Goal: Check status: Check status

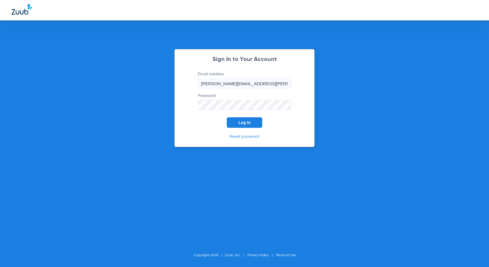
click at [246, 123] on span "Log In" at bounding box center [245, 122] width 12 height 5
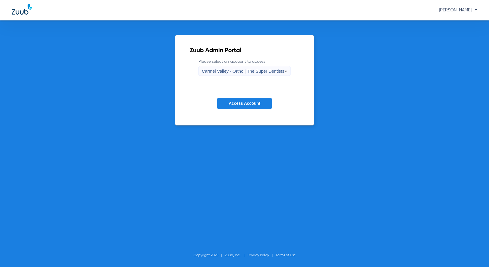
click at [240, 70] on span "Carmel Valley - Ortho | The Super Dentists" at bounding box center [243, 70] width 82 height 5
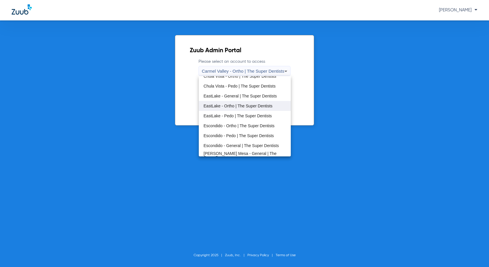
scroll to position [68, 0]
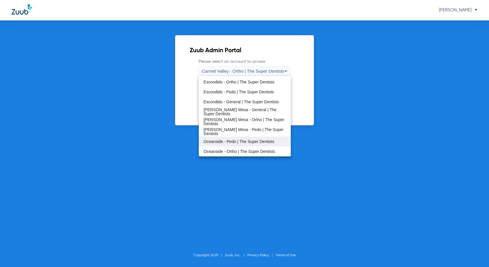
click at [228, 143] on span "Oceanside - Pedo | The Super Dentists" at bounding box center [239, 141] width 71 height 4
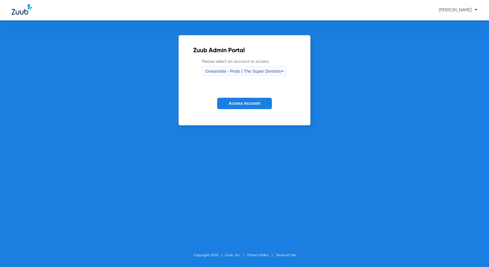
click at [249, 101] on span "Access Account" at bounding box center [244, 103] width 31 height 5
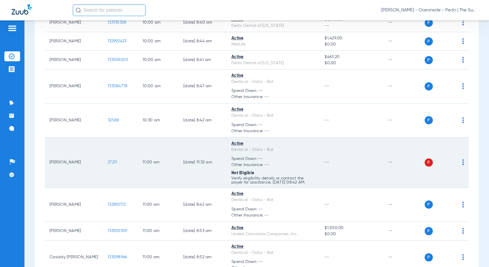
scroll to position [980, 0]
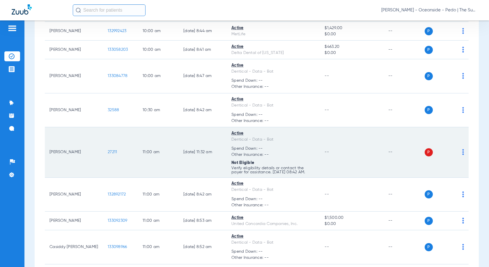
drag, startPoint x: 227, startPoint y: 141, endPoint x: 264, endPoint y: 145, distance: 37.6
click at [264, 145] on td "Active Dentical - Data - Bot Spend Down: -- Other Insurance: -- Not Eligible Ve…" at bounding box center [273, 152] width 93 height 50
click at [264, 145] on span "Spend Down: --" at bounding box center [274, 148] width 84 height 6
click at [416, 154] on td "--" at bounding box center [403, 152] width 39 height 50
click at [425, 154] on span "P" at bounding box center [429, 152] width 8 height 8
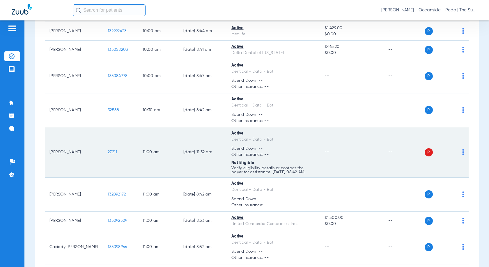
click at [463, 151] on td "P S" at bounding box center [446, 152] width 46 height 50
click at [463, 152] on img at bounding box center [464, 152] width 2 height 6
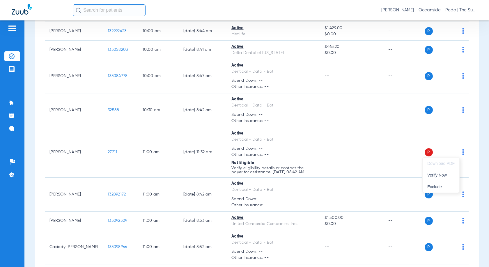
click at [114, 152] on div at bounding box center [244, 133] width 489 height 267
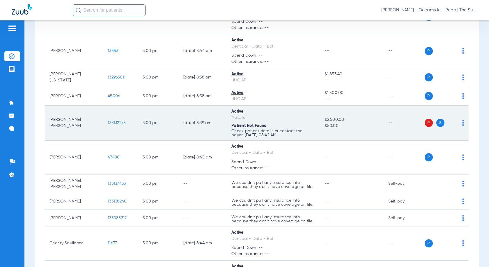
scroll to position [2408, 0]
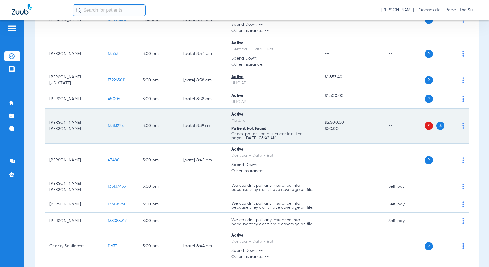
drag, startPoint x: 221, startPoint y: 128, endPoint x: 258, endPoint y: 128, distance: 37.3
click at [258, 128] on tr "[PERSON_NAME] [PERSON_NAME] 133132275 3:00 PM [DATE] 8:39 AM Active MetLife Pat…" at bounding box center [257, 125] width 424 height 35
drag, startPoint x: 94, startPoint y: 128, endPoint x: 160, endPoint y: 130, distance: 65.6
click at [160, 130] on tr "[PERSON_NAME] [PERSON_NAME] 133132275 3:00 PM [DATE] 8:39 AM Active MetLife Pat…" at bounding box center [257, 125] width 424 height 35
click at [160, 130] on td "3:00 PM" at bounding box center [158, 125] width 41 height 35
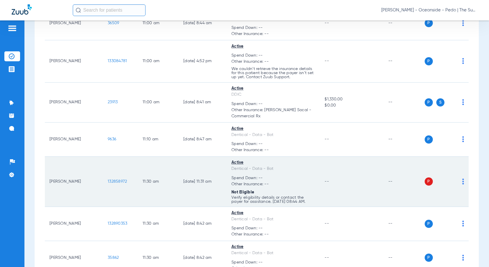
scroll to position [1337, 0]
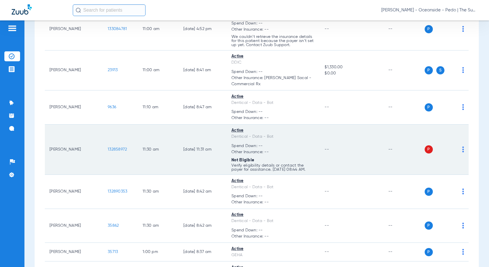
drag, startPoint x: 230, startPoint y: 165, endPoint x: 237, endPoint y: 166, distance: 7.3
click at [237, 166] on td "Active Dentical - Data - Bot Spend Down: -- Other Insurance: -- Not Eligible Ve…" at bounding box center [273, 149] width 93 height 50
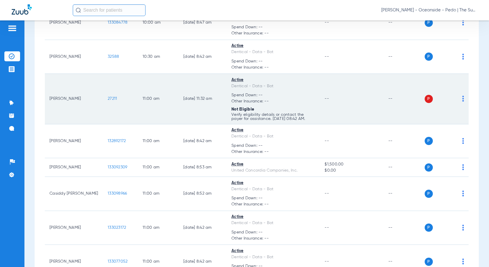
scroll to position [988, 0]
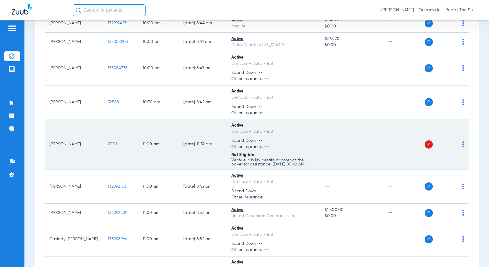
drag, startPoint x: 241, startPoint y: 157, endPoint x: 192, endPoint y: 148, distance: 49.5
click at [247, 157] on tr "[PERSON_NAME] 27211 11:00 AM [DATE] 11:32 AM Active Dentical - Data - Bot Spend…" at bounding box center [257, 144] width 424 height 50
click at [141, 144] on td "11:00 AM" at bounding box center [158, 144] width 41 height 50
click at [111, 144] on tr "[PERSON_NAME] 27211 11:00 AM [DATE] 11:32 AM Active Dentical - Data - Bot Spend…" at bounding box center [257, 144] width 424 height 50
click at [114, 144] on span "27211" at bounding box center [112, 144] width 9 height 4
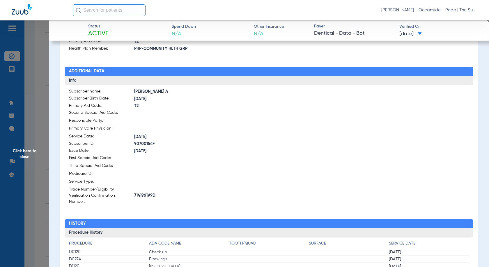
scroll to position [0, 0]
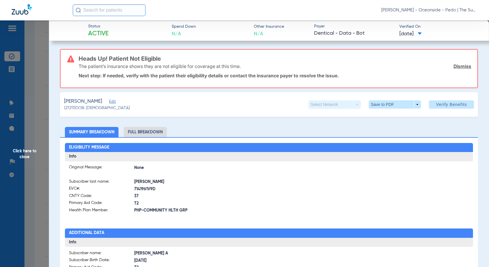
drag, startPoint x: 309, startPoint y: 32, endPoint x: 332, endPoint y: 37, distance: 24.1
click at [332, 37] on div "Status Active Spend Down N/A Other Insurance N/A Payer Dentical - Data - Bot Ve…" at bounding box center [269, 30] width 440 height 20
click at [332, 37] on span "Dentical - Data - Bot" at bounding box center [354, 33] width 80 height 7
click at [422, 36] on span "[DATE]" at bounding box center [411, 33] width 22 height 7
click at [429, 33] on div at bounding box center [244, 133] width 489 height 267
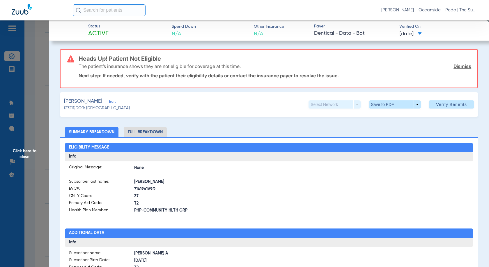
click at [422, 33] on span at bounding box center [420, 33] width 4 height 3
click at [429, 33] on div at bounding box center [244, 133] width 489 height 267
drag, startPoint x: 109, startPoint y: 32, endPoint x: 104, endPoint y: 33, distance: 5.6
click at [104, 33] on div "Status Active Spend Down N/A Other Insurance N/A Payer Dentical - Data - Bot Ve…" at bounding box center [269, 30] width 440 height 20
click at [104, 33] on span "Active" at bounding box center [98, 34] width 20 height 8
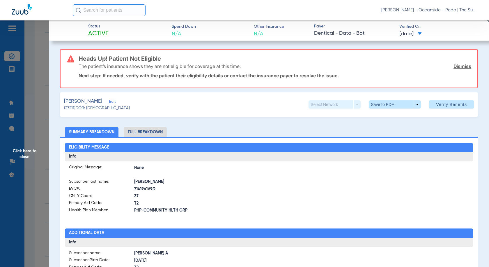
click at [104, 33] on span "Active" at bounding box center [98, 34] width 20 height 8
drag, startPoint x: 130, startPoint y: 60, endPoint x: 160, endPoint y: 59, distance: 29.7
click at [160, 59] on h3 "Heads Up! Patient Not Eligible" at bounding box center [275, 59] width 393 height 6
drag, startPoint x: 97, startPoint y: 66, endPoint x: 237, endPoint y: 70, distance: 140.5
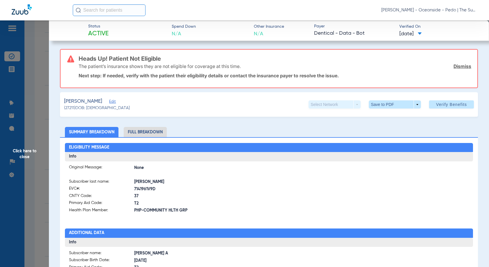
click at [237, 70] on div "The patient’s insurance shows they are not eligible for coverage at this time. …" at bounding box center [275, 66] width 393 height 15
drag, startPoint x: 106, startPoint y: 75, endPoint x: 175, endPoint y: 75, distance: 69.3
click at [175, 75] on p "Next step: If needed, verify with the patient their eligibility details or cont…" at bounding box center [275, 76] width 393 height 6
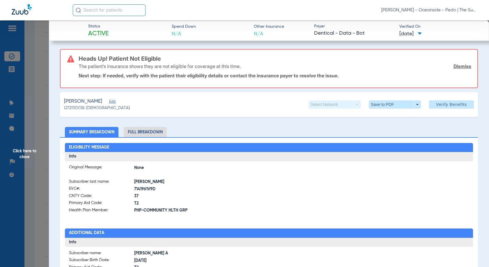
click at [34, 108] on span "Click here to close" at bounding box center [24, 153] width 49 height 267
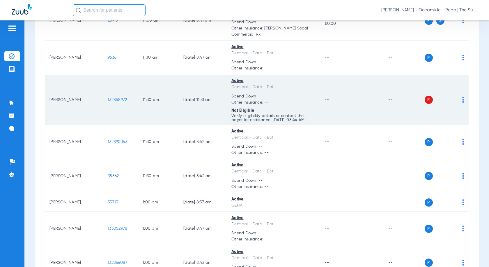
scroll to position [1337, 0]
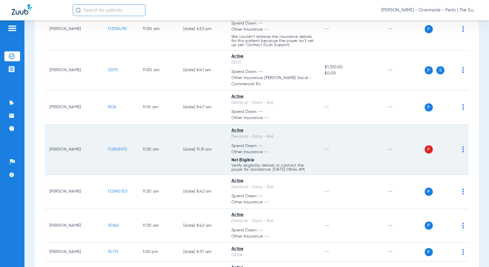
click at [73, 150] on td "[PERSON_NAME]" at bounding box center [74, 149] width 58 height 50
click at [100, 149] on td "[PERSON_NAME]" at bounding box center [74, 149] width 58 height 50
click at [116, 149] on span "132858972" at bounding box center [117, 149] width 19 height 4
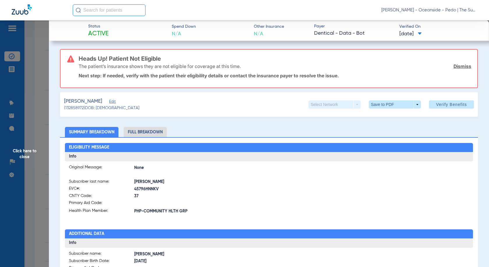
drag, startPoint x: 92, startPoint y: 71, endPoint x: 228, endPoint y: 72, distance: 135.5
click at [227, 72] on div "The patient’s insurance shows they are not eligible for coverage at this time. …" at bounding box center [275, 66] width 393 height 15
click at [228, 72] on div "The patient’s insurance shows they are not eligible for coverage at this time. …" at bounding box center [275, 66] width 393 height 15
drag, startPoint x: 112, startPoint y: 72, endPoint x: 138, endPoint y: 74, distance: 26.9
click at [120, 73] on div "Heads Up! Patient Not Eligible The patient’s insurance shows they are not eligi…" at bounding box center [275, 69] width 393 height 38
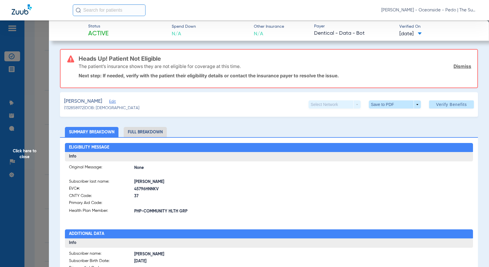
click at [138, 74] on p "Next step: If needed, verify with the patient their eligibility details or cont…" at bounding box center [275, 76] width 393 height 6
click at [38, 145] on span "Click here to close" at bounding box center [24, 153] width 49 height 267
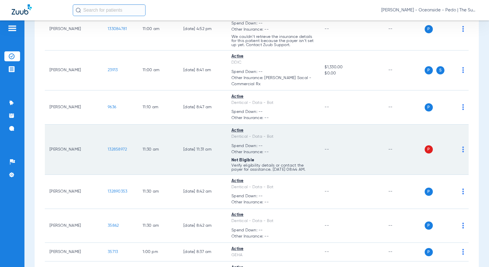
drag, startPoint x: 152, startPoint y: 152, endPoint x: 186, endPoint y: 148, distance: 34.0
click at [165, 152] on td "11:30 AM" at bounding box center [158, 149] width 41 height 50
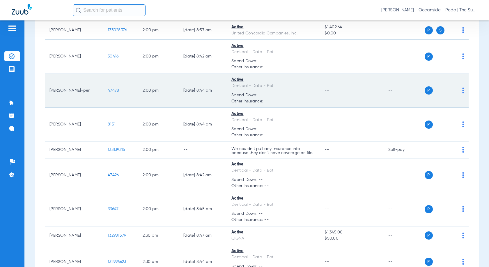
scroll to position [2124, 0]
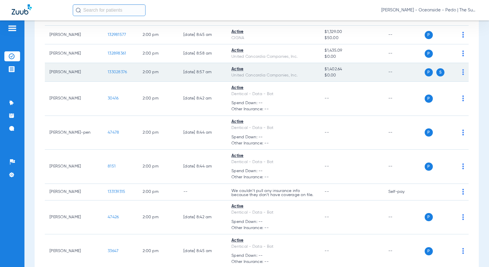
click at [122, 71] on span "133028376" at bounding box center [117, 72] width 19 height 4
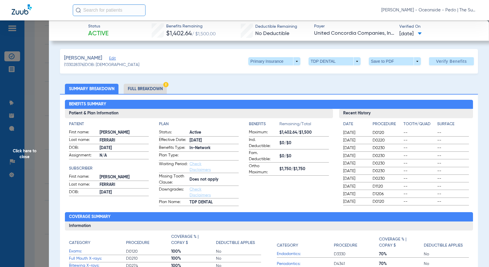
click at [146, 87] on li "Full Breakdown" at bounding box center [145, 89] width 43 height 10
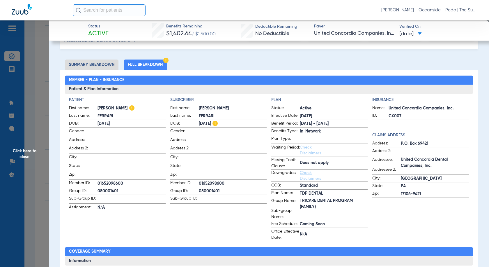
scroll to position [29, 0]
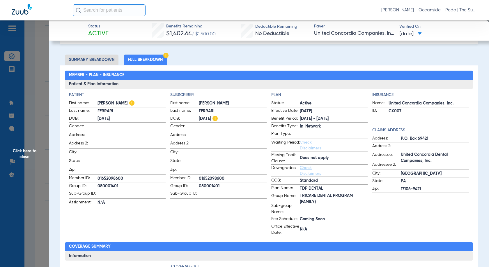
drag, startPoint x: 96, startPoint y: 100, endPoint x: 119, endPoint y: 104, distance: 23.9
click at [119, 104] on label "First name: [PERSON_NAME]" at bounding box center [117, 103] width 96 height 7
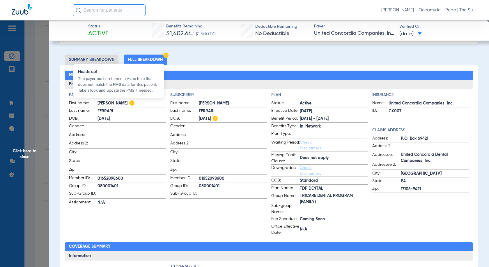
click at [129, 104] on img at bounding box center [131, 102] width 5 height 5
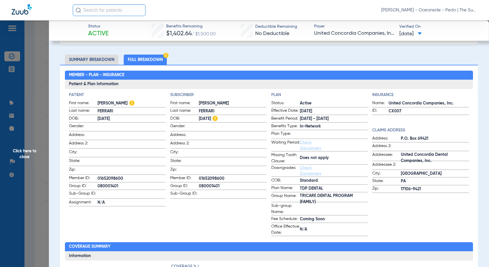
click at [144, 104] on span "[PERSON_NAME]" at bounding box center [132, 103] width 68 height 6
click at [240, 146] on app-input-field at bounding box center [233, 144] width 68 height 8
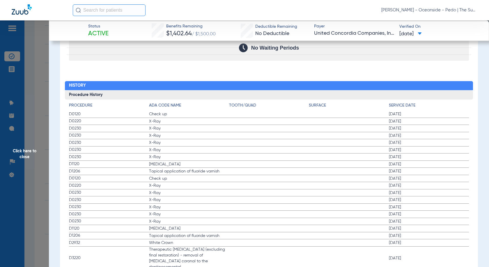
scroll to position [926, 0]
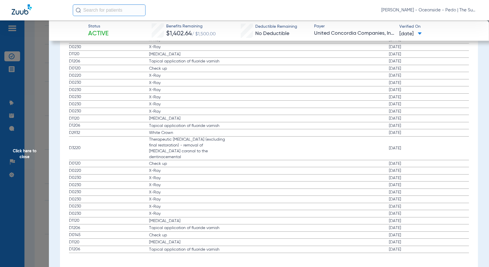
click at [36, 125] on span "Click here to close" at bounding box center [24, 153] width 49 height 267
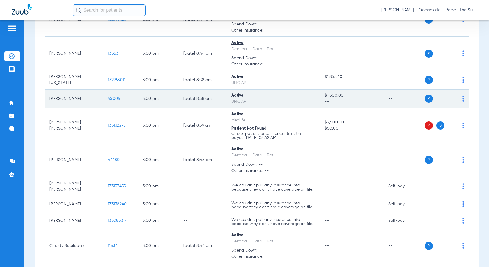
scroll to position [2415, 0]
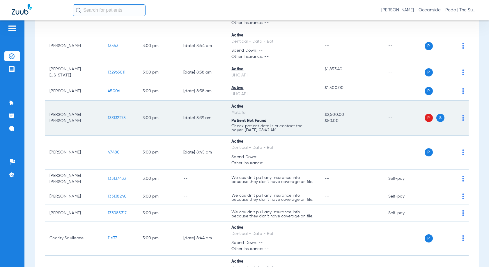
drag, startPoint x: 233, startPoint y: 125, endPoint x: 252, endPoint y: 126, distance: 19.0
click at [112, 117] on span "133132275" at bounding box center [117, 118] width 18 height 4
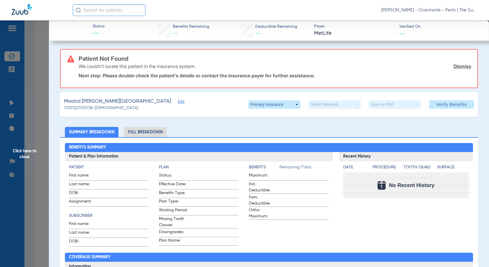
drag, startPoint x: 89, startPoint y: 68, endPoint x: 164, endPoint y: 68, distance: 75.5
click at [164, 68] on p "We couldn’t locate this patient in the insurance system." at bounding box center [137, 66] width 117 height 6
click at [101, 72] on div "We couldn’t locate this patient in the insurance system. Dismiss" at bounding box center [275, 66] width 393 height 15
click at [141, 75] on p "Next step: Please double-check the patient’s details or contact the insurance p…" at bounding box center [275, 76] width 393 height 6
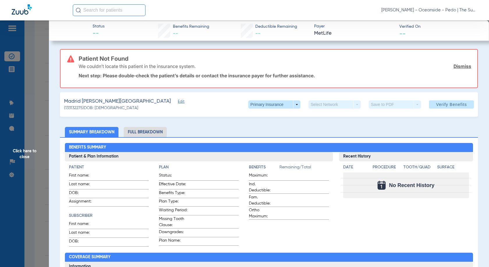
click at [154, 75] on p "Next step: Please double-check the patient’s details or contact the insurance p…" at bounding box center [275, 76] width 393 height 6
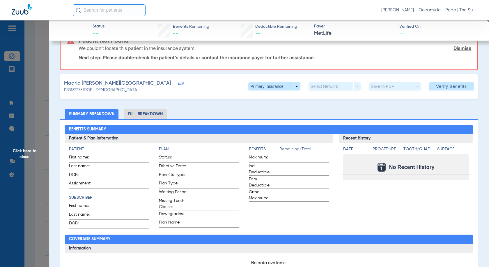
scroll to position [0, 0]
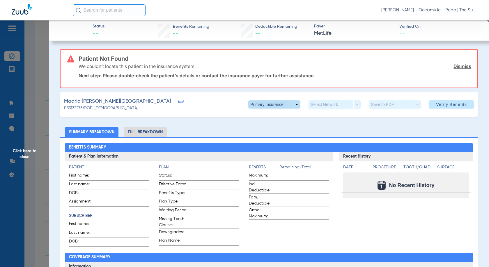
click at [276, 104] on span at bounding box center [275, 104] width 14 height 14
click at [276, 126] on span "Secondary Insurance" at bounding box center [268, 128] width 38 height 4
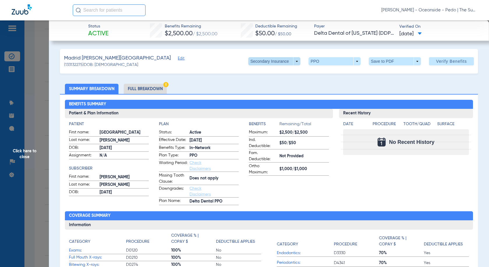
click at [276, 63] on span at bounding box center [275, 61] width 14 height 14
click at [314, 91] on div at bounding box center [244, 133] width 489 height 267
click at [288, 60] on span at bounding box center [275, 61] width 52 height 8
click at [276, 74] on span "Primary Insurance" at bounding box center [268, 73] width 38 height 4
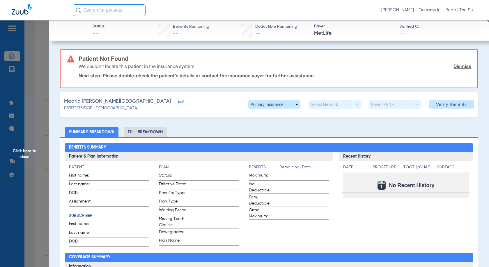
click at [40, 126] on span "Click here to close" at bounding box center [24, 153] width 49 height 267
